Goal: Information Seeking & Learning: Learn about a topic

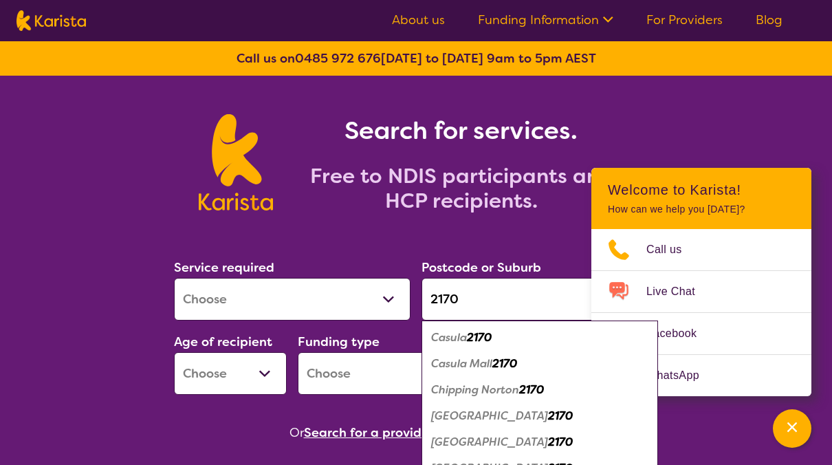
type input "2170"
click at [393, 299] on select "Allied Health Assistant Assessment ([MEDICAL_DATA] or [MEDICAL_DATA]) Behaviour…" at bounding box center [292, 299] width 237 height 43
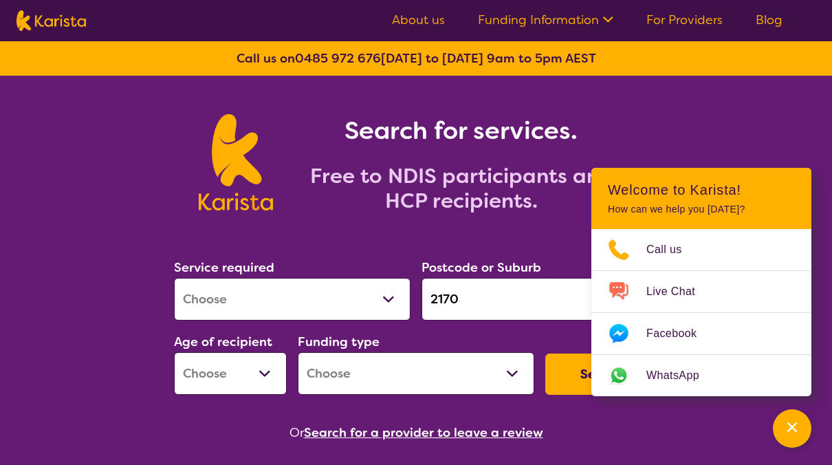
select select "Behaviour support"
click at [174, 278] on select "Allied Health Assistant Assessment ([MEDICAL_DATA] or [MEDICAL_DATA]) Behaviour…" at bounding box center [292, 299] width 237 height 43
select select "NDIS"
click at [538, 225] on section "Service required Allied Health Assistant Assessment ([MEDICAL_DATA] or [MEDICAL…" at bounding box center [416, 331] width 528 height 224
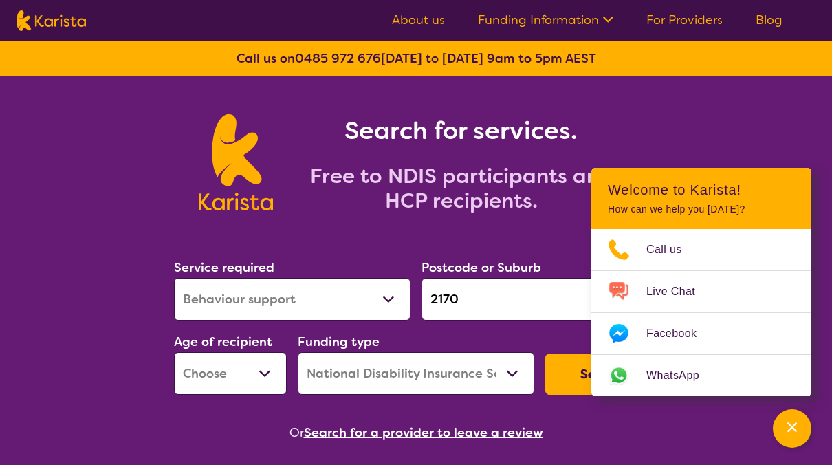
click at [561, 373] on button "Search" at bounding box center [602, 374] width 113 height 41
click at [571, 374] on button "Search" at bounding box center [602, 374] width 113 height 41
click at [266, 373] on select "Early Childhood - 0 to 9 Child - 10 to 11 Adolescent - 12 to 17 Adult - 18 to 6…" at bounding box center [230, 373] width 113 height 43
select select "AD"
click at [174, 352] on select "Early Childhood - 0 to 9 Child - 10 to 11 Adolescent - 12 to 17 Adult - 18 to 6…" at bounding box center [230, 373] width 113 height 43
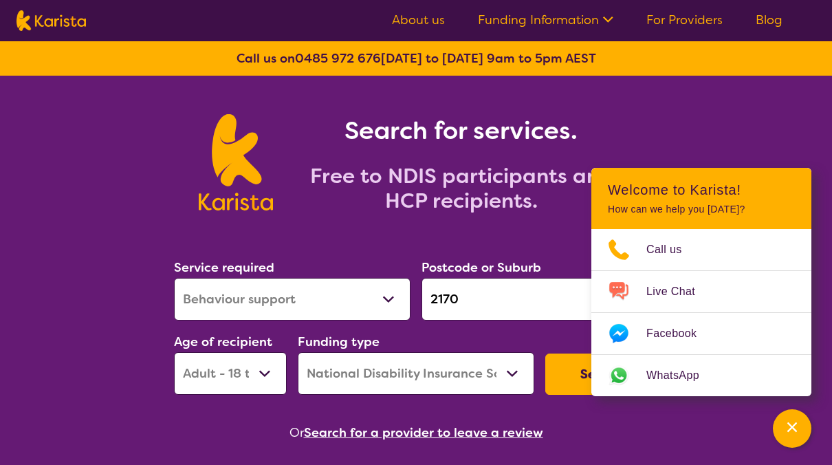
click at [566, 373] on button "Search" at bounding box center [602, 374] width 113 height 41
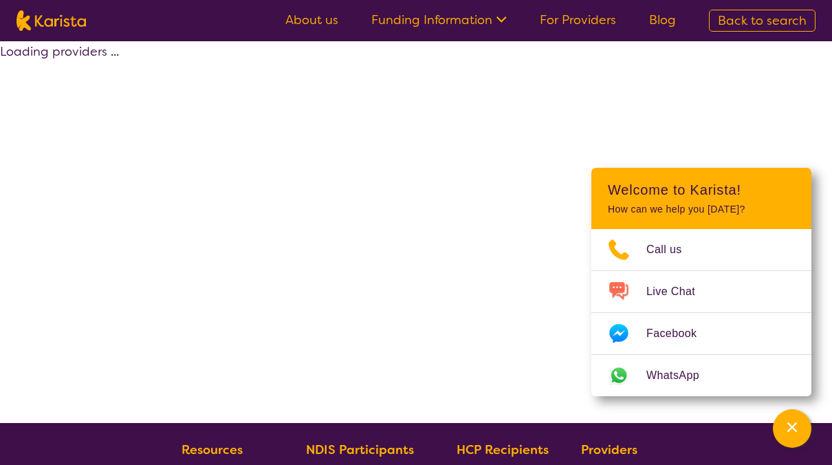
select select "by_score"
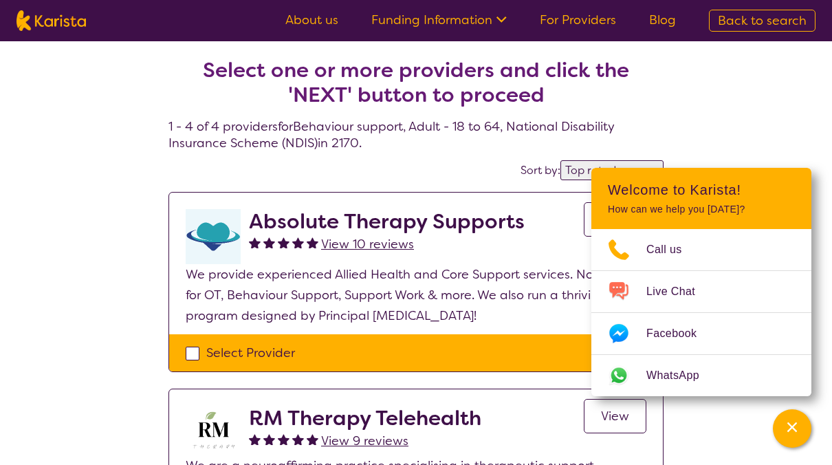
click at [370, 144] on h4 "Select one or more providers and click the 'NEXT' button to proceed 1 - 4 of 4 …" at bounding box center [416, 88] width 495 height 127
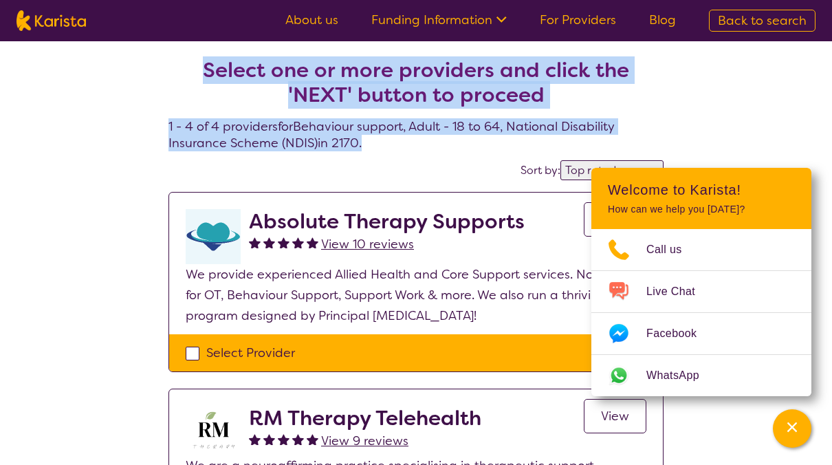
drag, startPoint x: 373, startPoint y: 146, endPoint x: 174, endPoint y: 72, distance: 212.2
click at [174, 72] on h4 "Select one or more providers and click the 'NEXT' button to proceed 1 - 4 of 4 …" at bounding box center [416, 88] width 495 height 127
click at [602, 95] on h2 "Select one or more providers and click the 'NEXT' button to proceed" at bounding box center [416, 83] width 462 height 50
drag, startPoint x: 371, startPoint y: 145, endPoint x: 186, endPoint y: 65, distance: 201.8
click at [186, 65] on h4 "Select one or more providers and click the 'NEXT' button to proceed 1 - 4 of 4 …" at bounding box center [416, 88] width 495 height 127
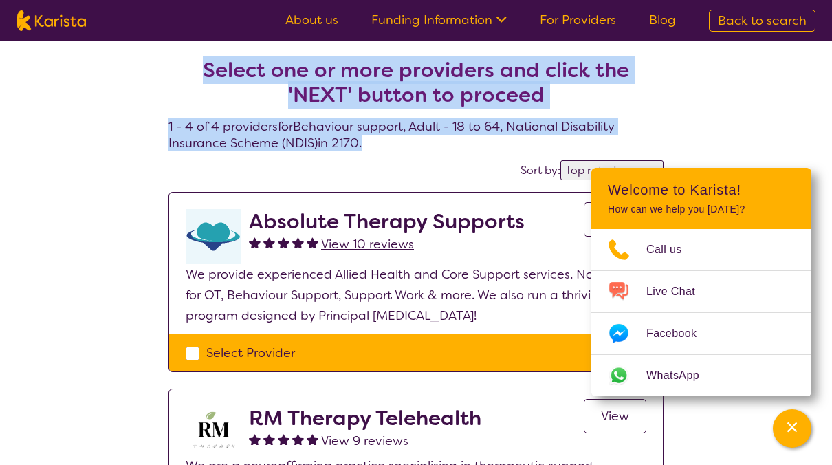
drag, startPoint x: 186, startPoint y: 65, endPoint x: 164, endPoint y: 91, distance: 35.1
click at [164, 91] on section "Select one or more providers and click the 'NEXT' button to proceed 1 - 4 of 4 …" at bounding box center [416, 473] width 528 height 865
click at [582, 106] on h2 "Select one or more providers and click the 'NEXT' button to proceed" at bounding box center [416, 83] width 462 height 50
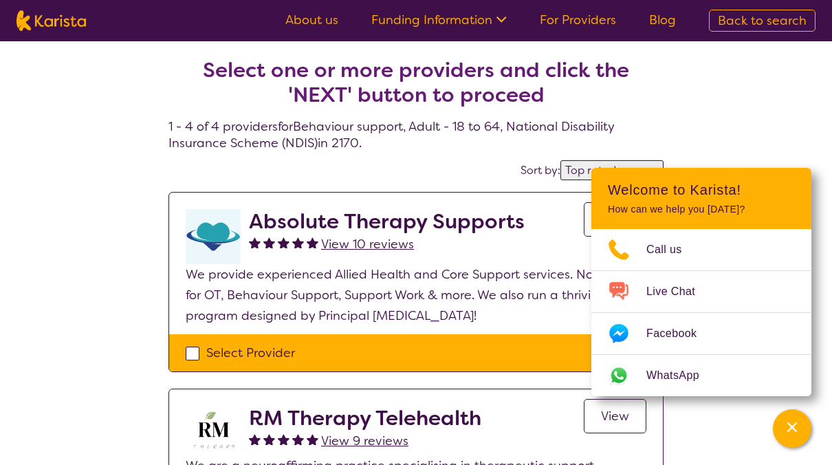
select select "Behaviour support"
select select "AD"
select select "NDIS"
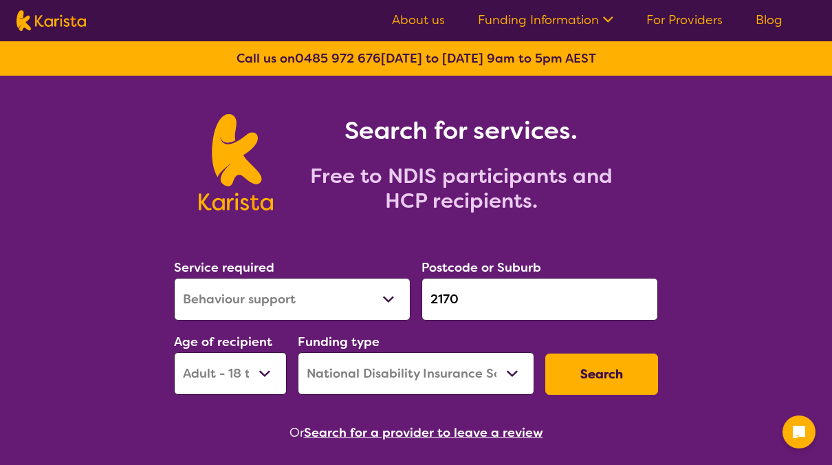
select select "Behaviour support"
select select "AD"
select select "NDIS"
